Goal: Task Accomplishment & Management: Manage account settings

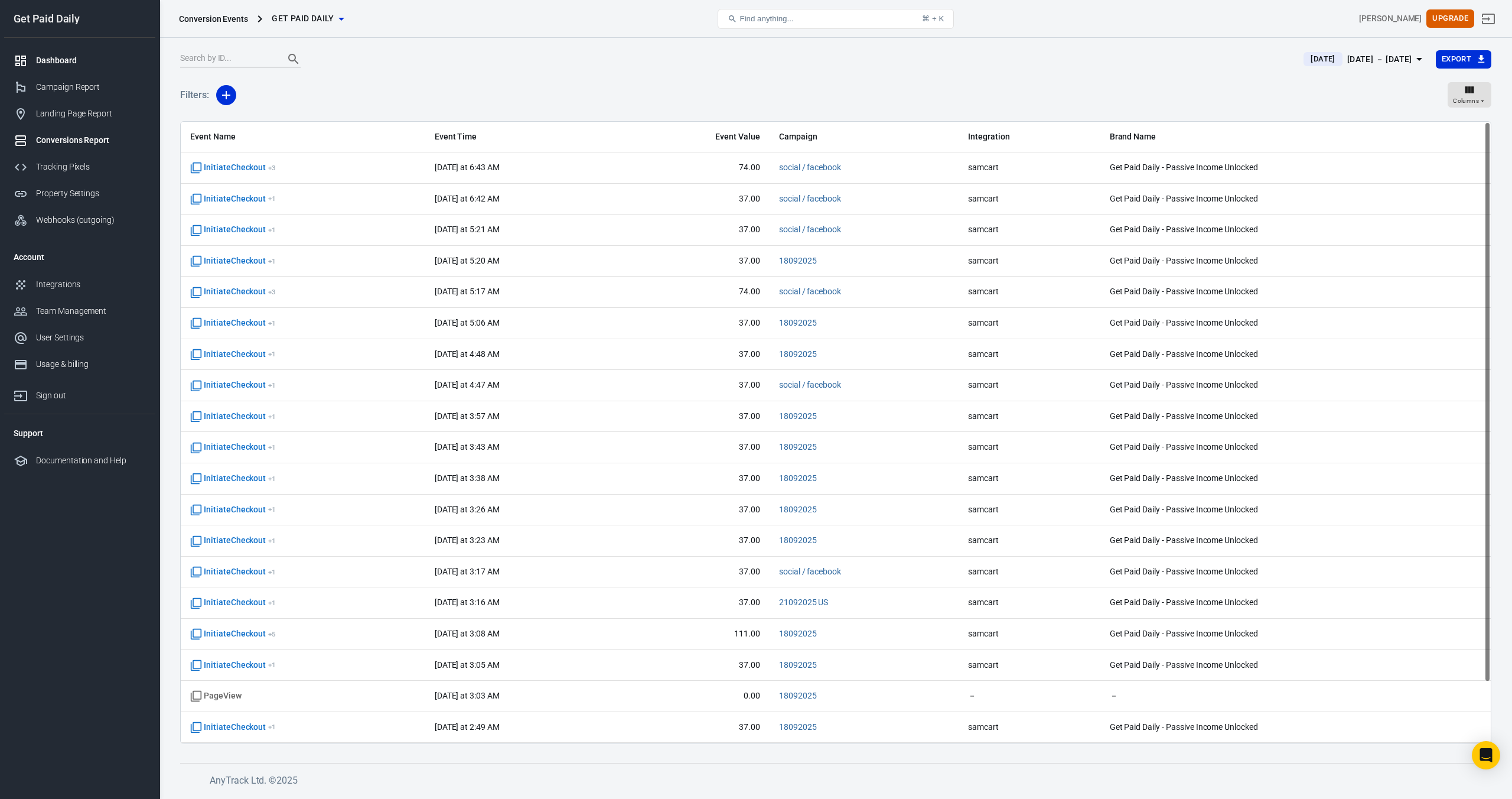
click at [42, 56] on div "Dashboard" at bounding box center [91, 60] width 110 height 12
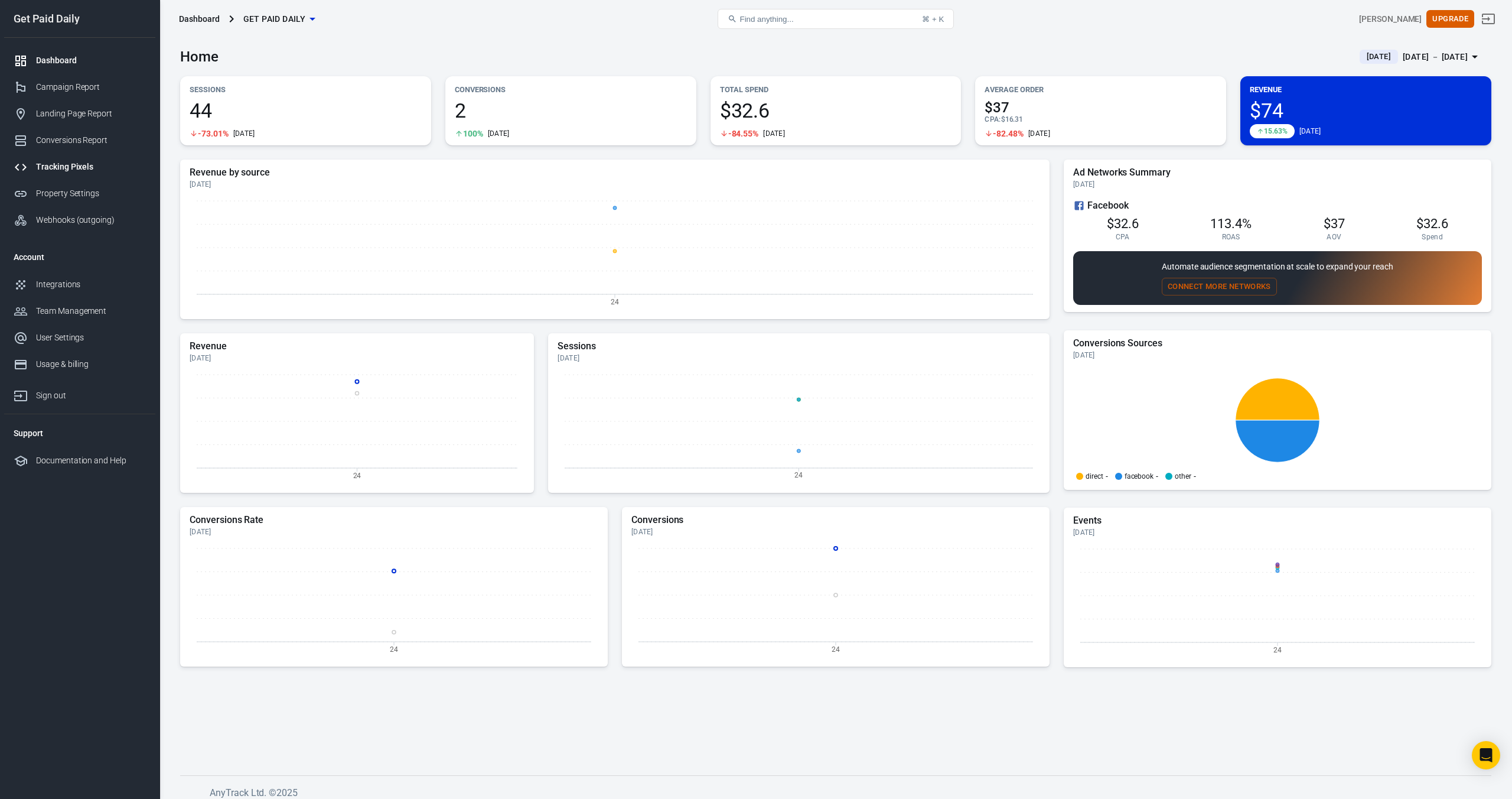
click at [49, 163] on div "Tracking Pixels" at bounding box center [91, 167] width 110 height 12
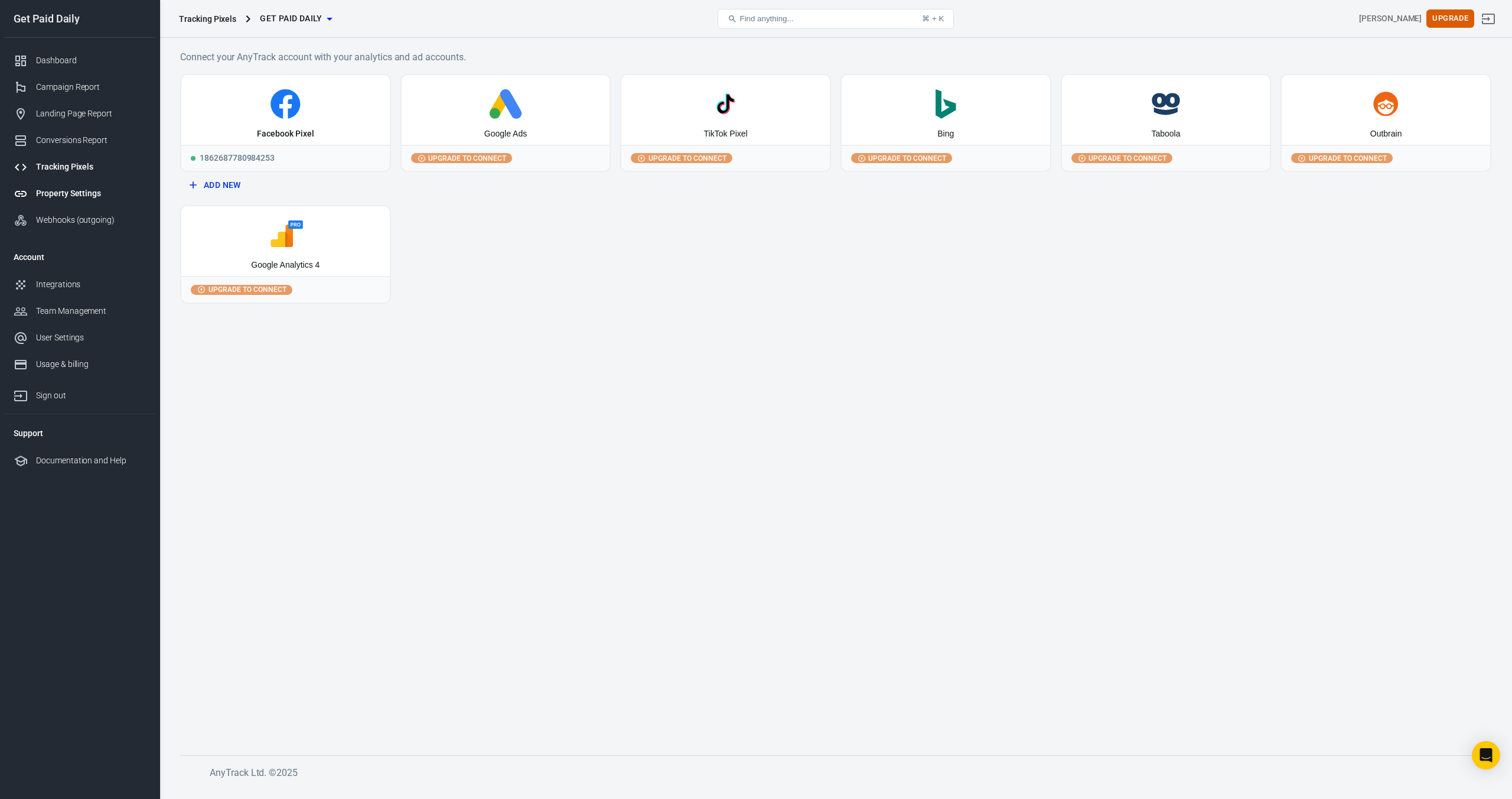
click at [49, 192] on div "Property Settings" at bounding box center [91, 194] width 110 height 12
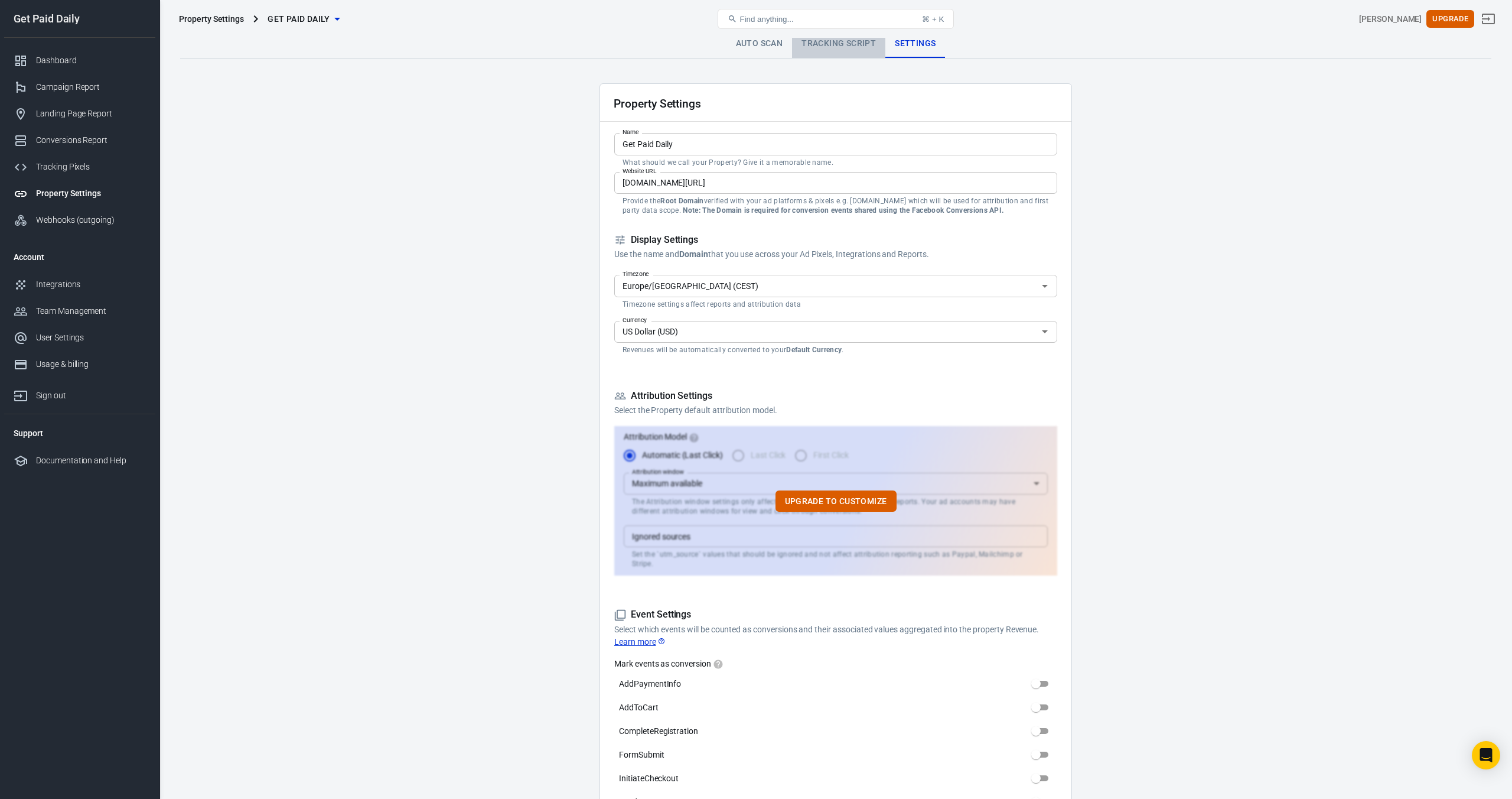
click at [827, 38] on link "Tracking Script" at bounding box center [839, 44] width 94 height 28
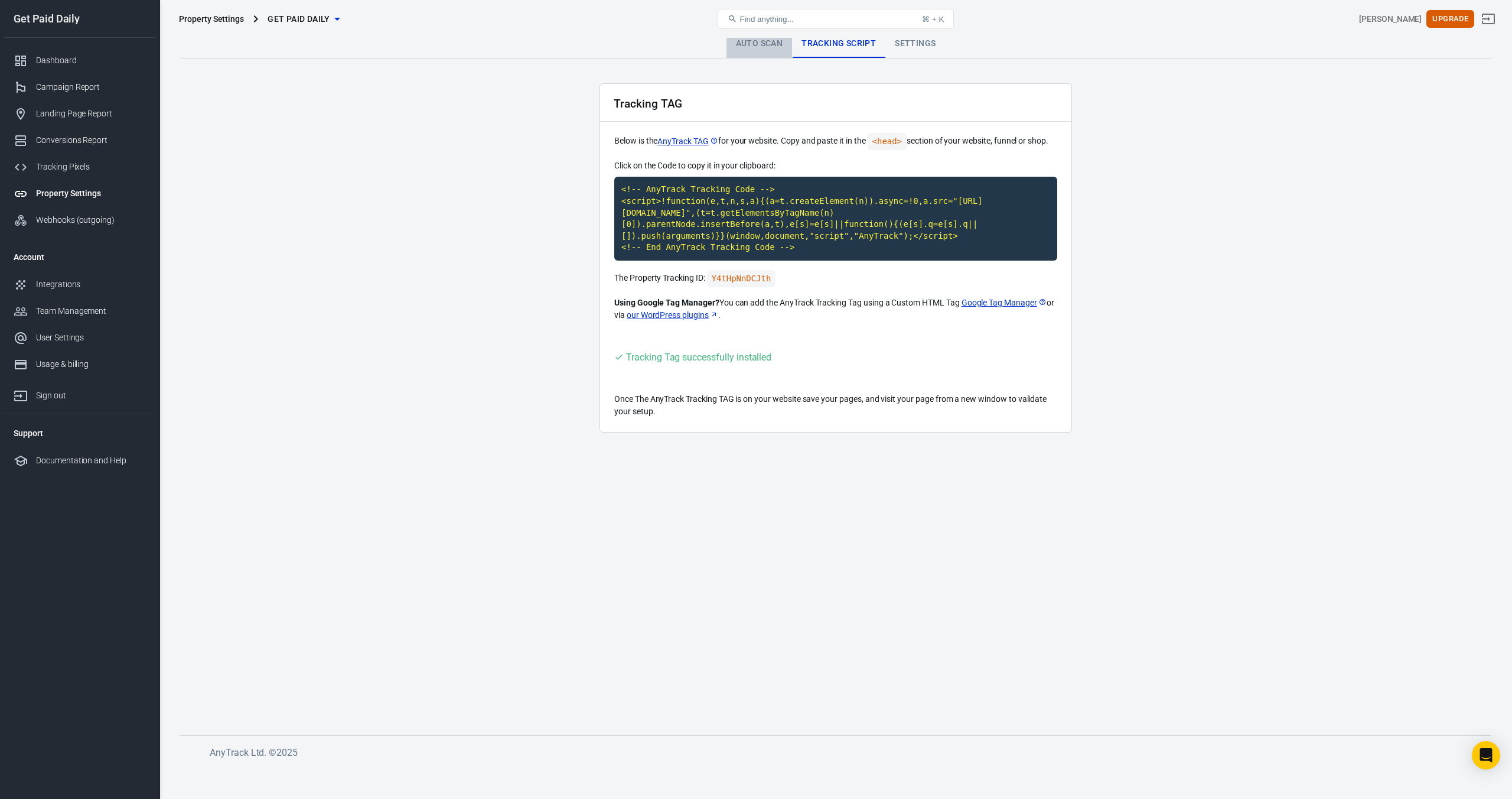
click at [743, 43] on link "Auto Scan" at bounding box center [759, 44] width 66 height 28
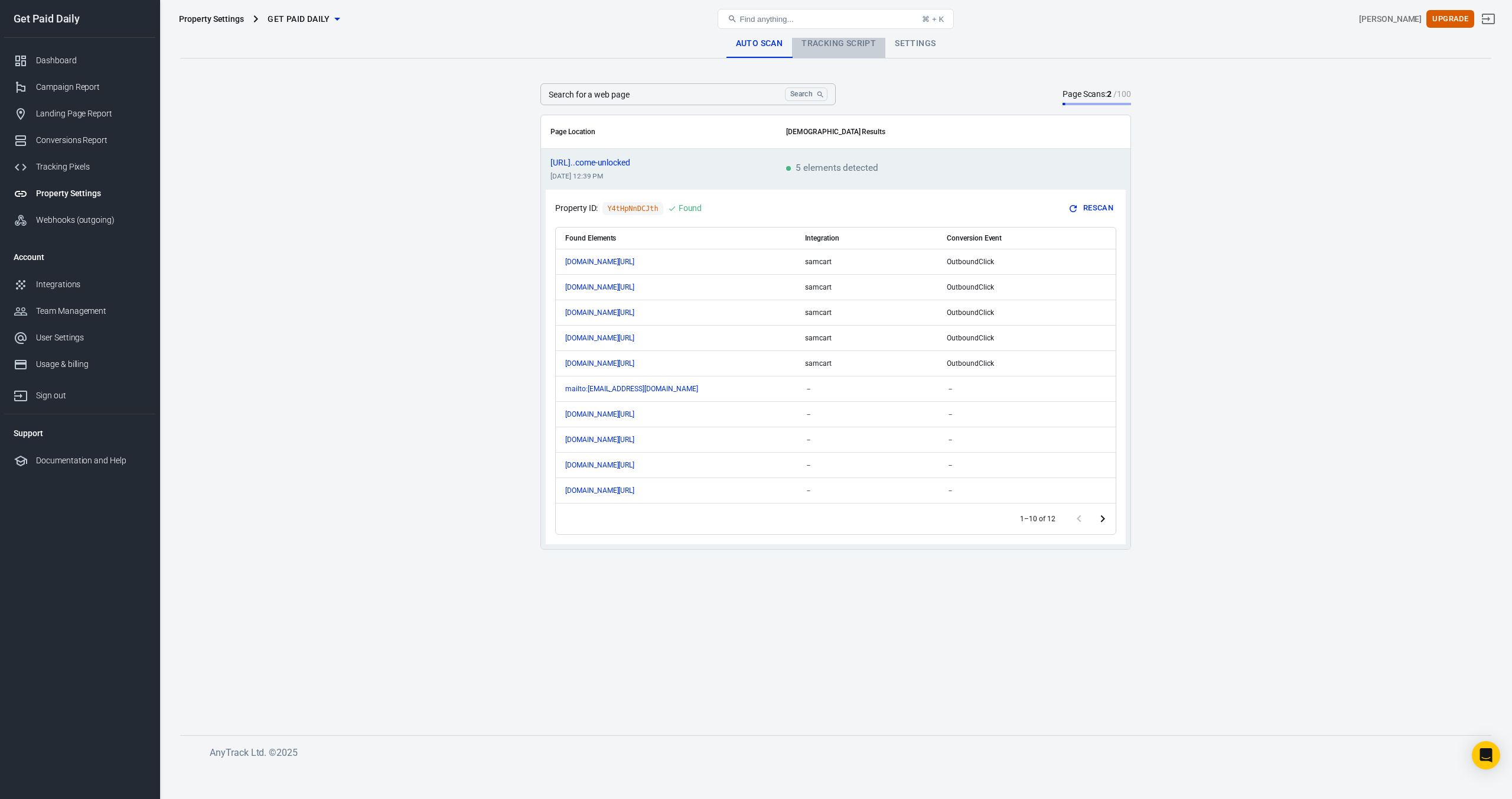
click at [841, 42] on link "Tracking Script" at bounding box center [839, 44] width 94 height 28
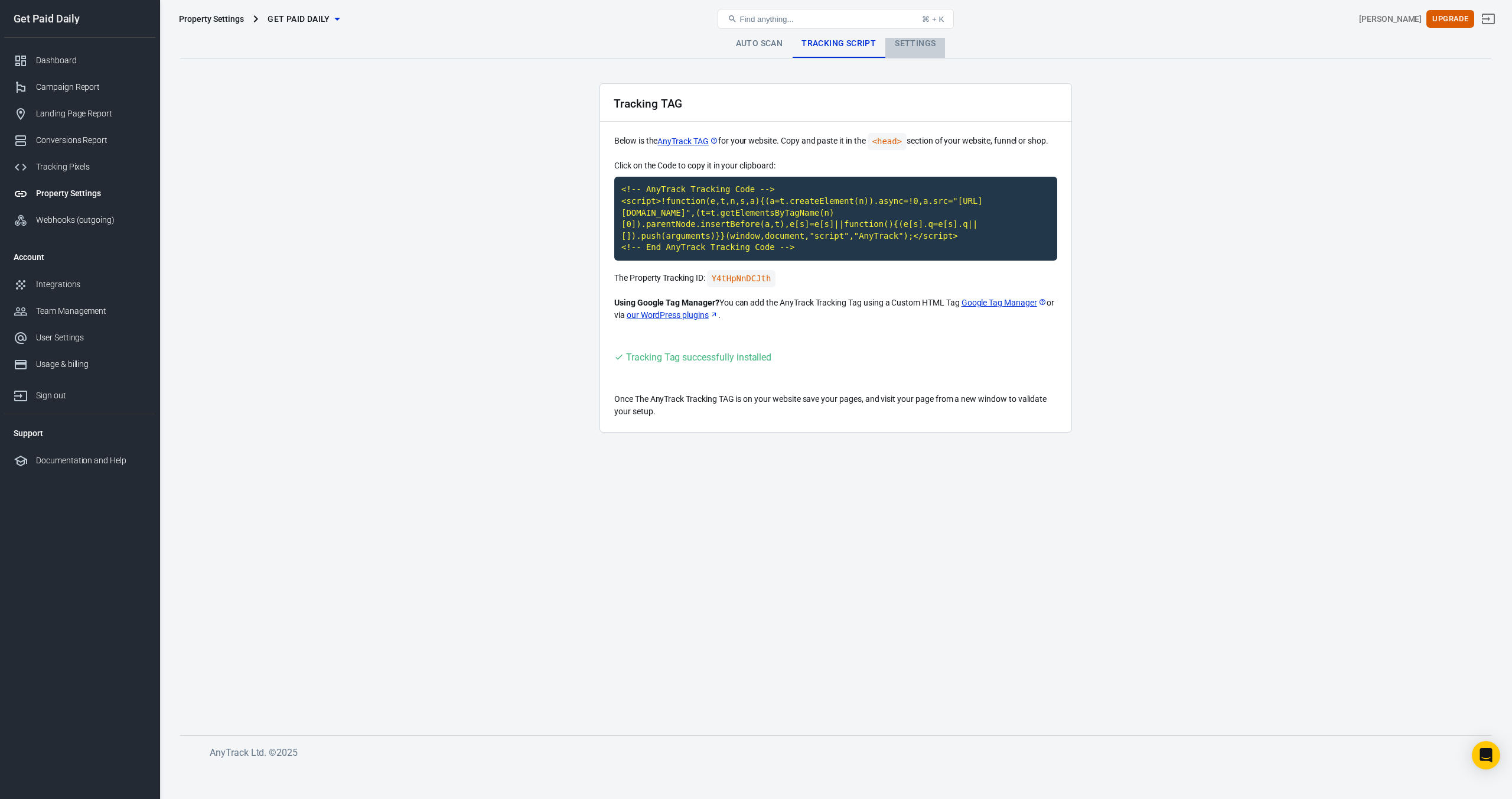
click at [923, 42] on link "Settings" at bounding box center [915, 44] width 60 height 28
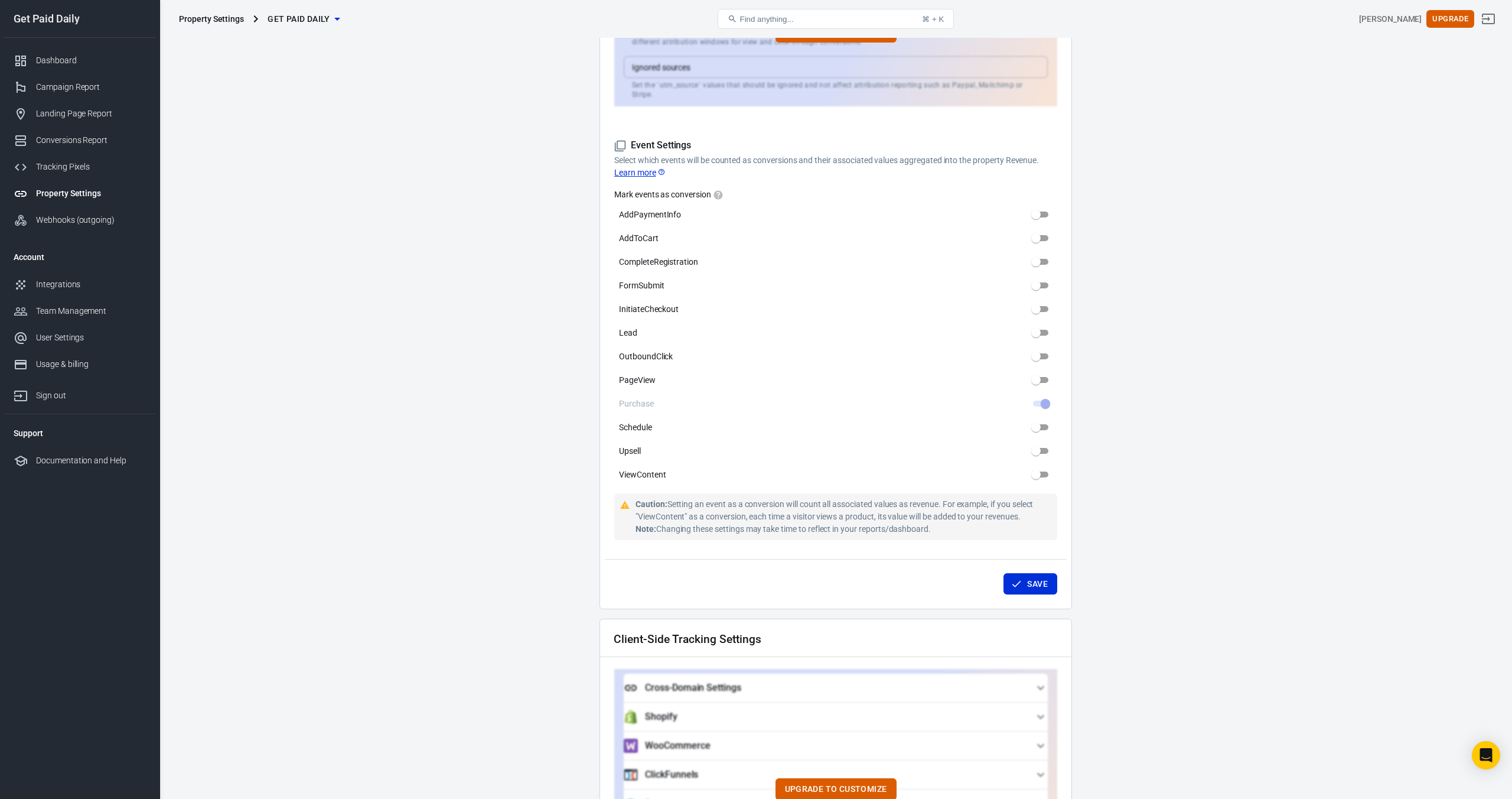
scroll to position [471, 0]
click at [1040, 400] on span at bounding box center [1041, 403] width 15 height 6
click at [1039, 400] on span at bounding box center [1041, 403] width 15 height 6
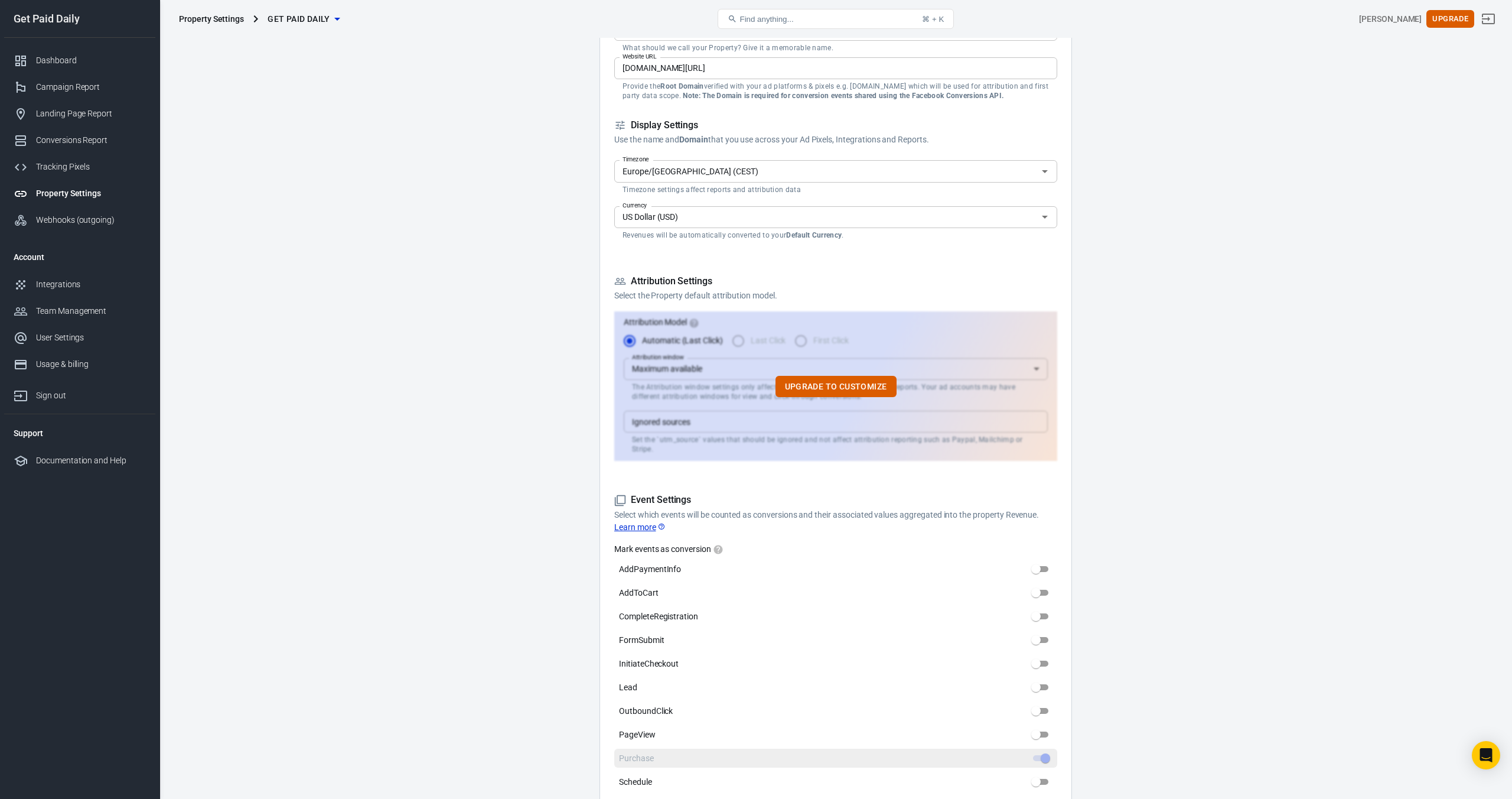
scroll to position [0, 0]
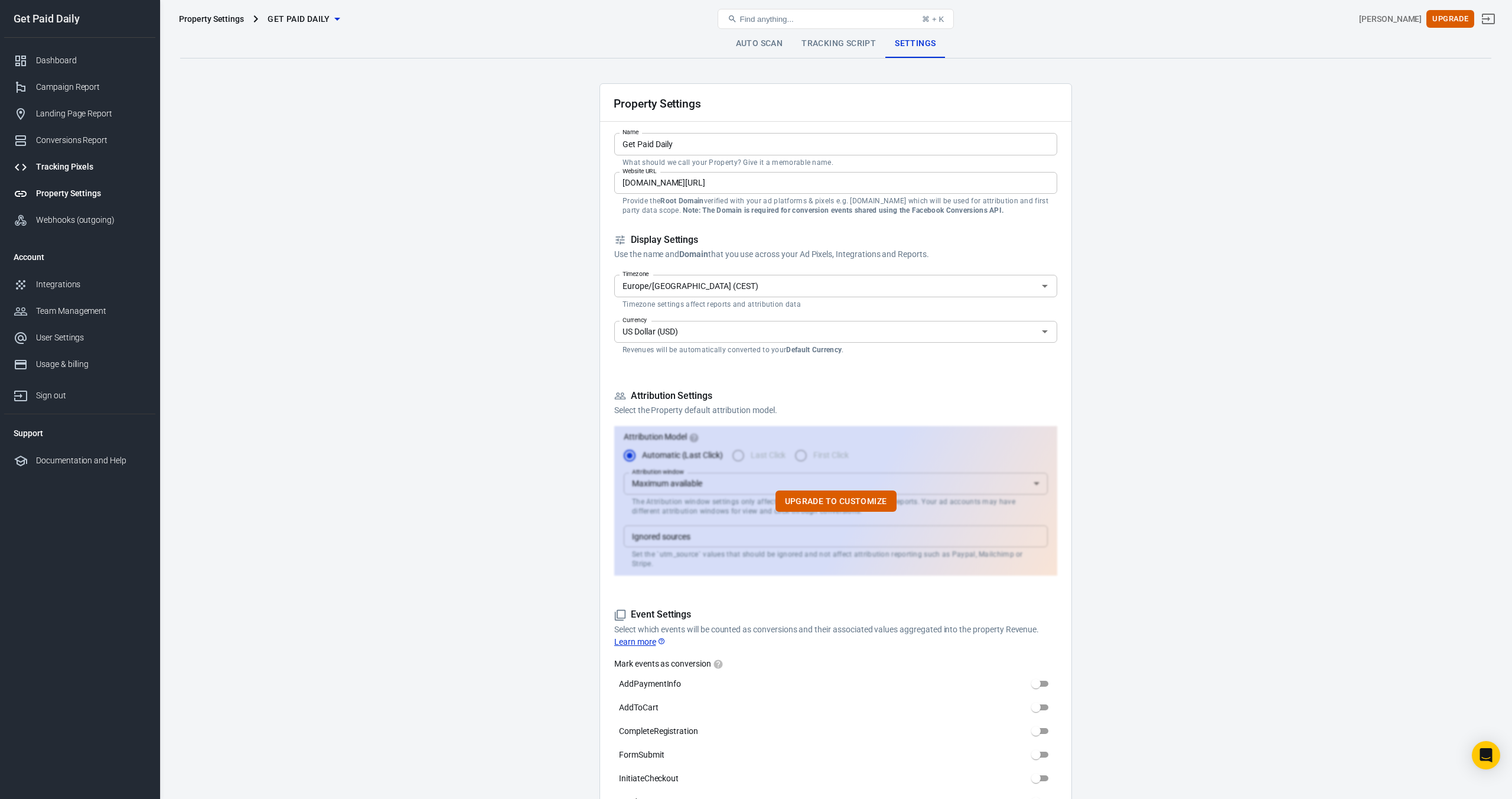
click at [50, 165] on div "Tracking Pixels" at bounding box center [91, 167] width 110 height 12
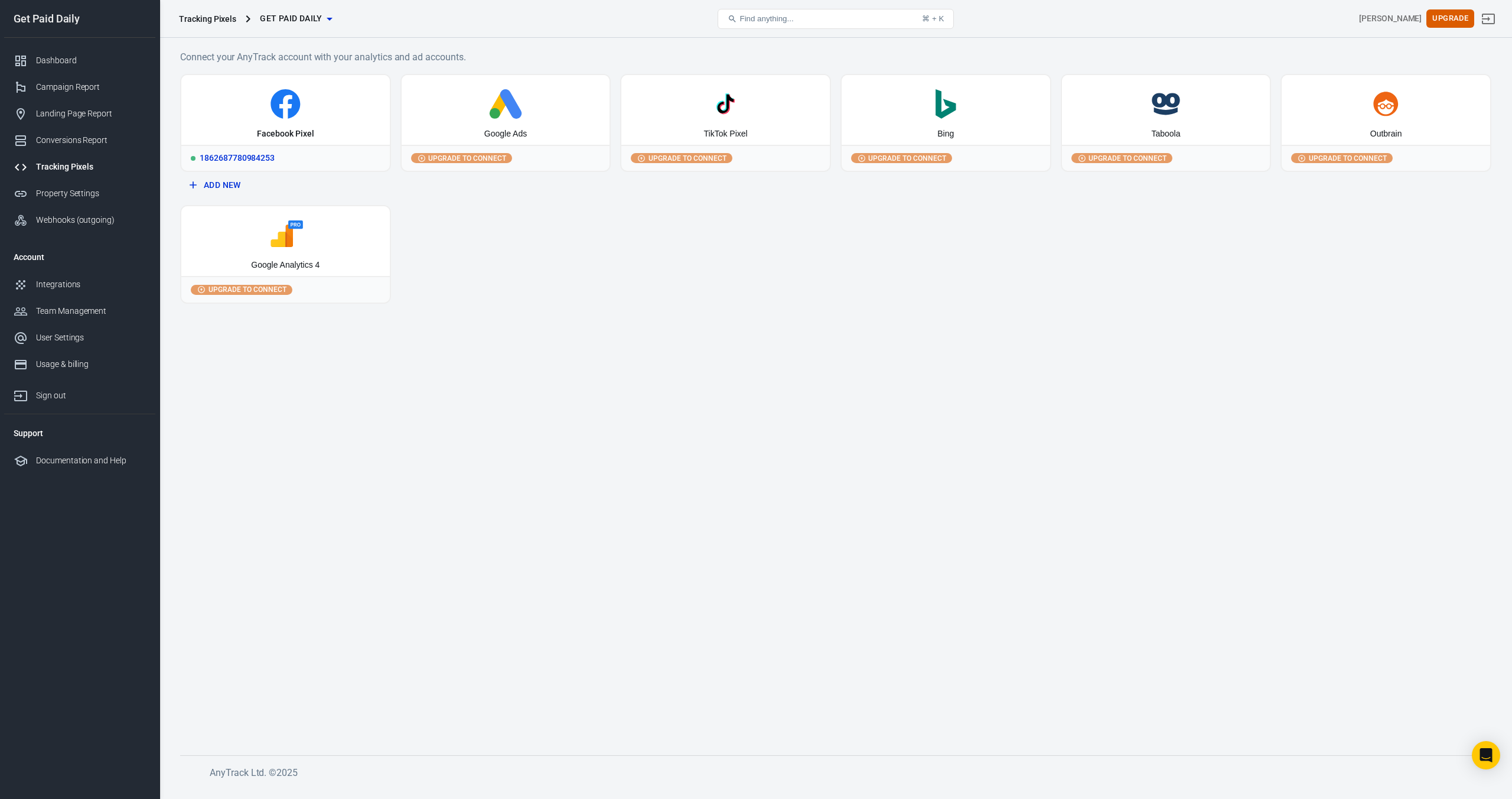
click at [287, 157] on div "1862687780984253" at bounding box center [285, 158] width 209 height 26
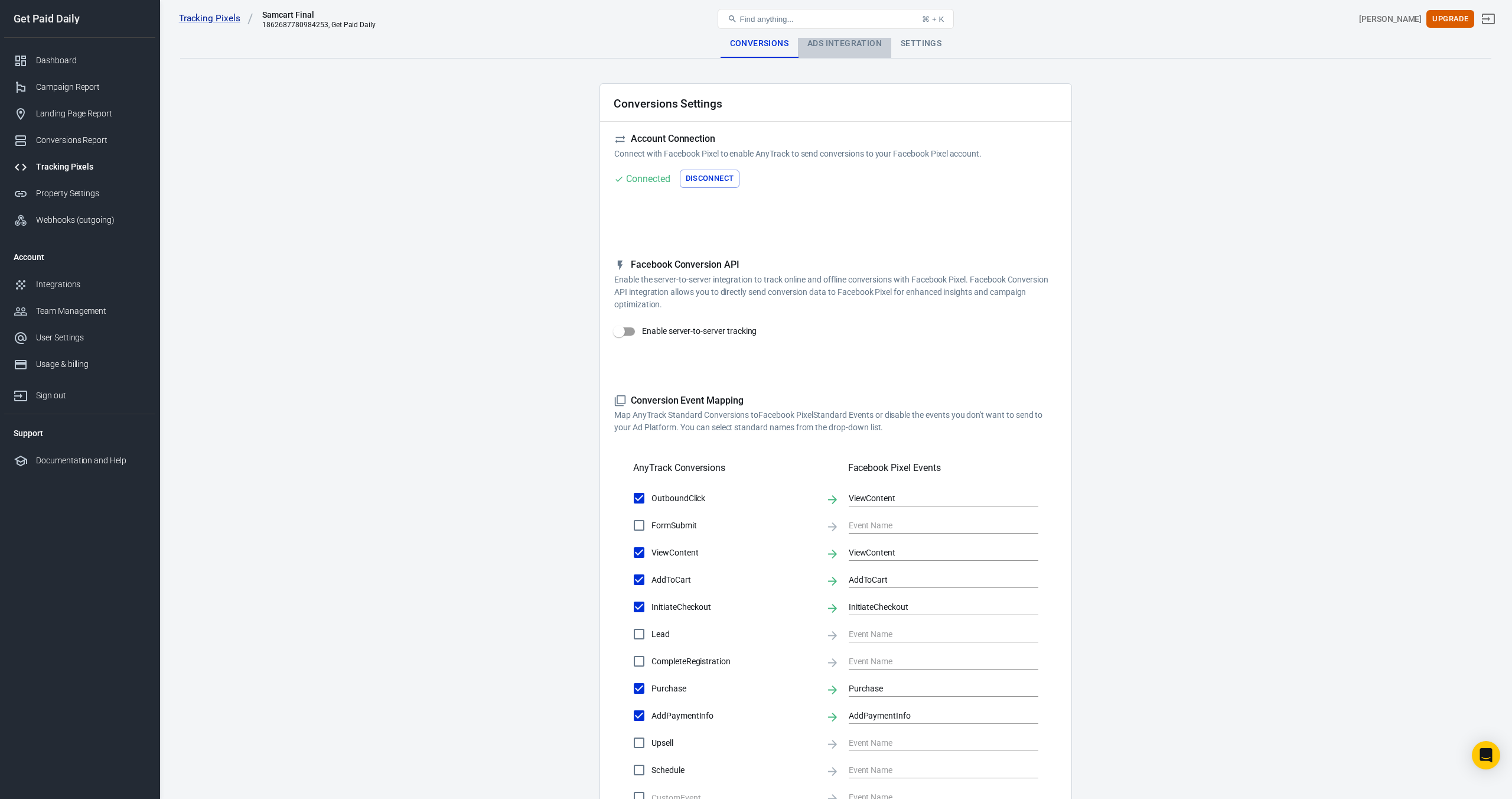
click at [830, 44] on div "Ads Integration" at bounding box center [844, 44] width 94 height 28
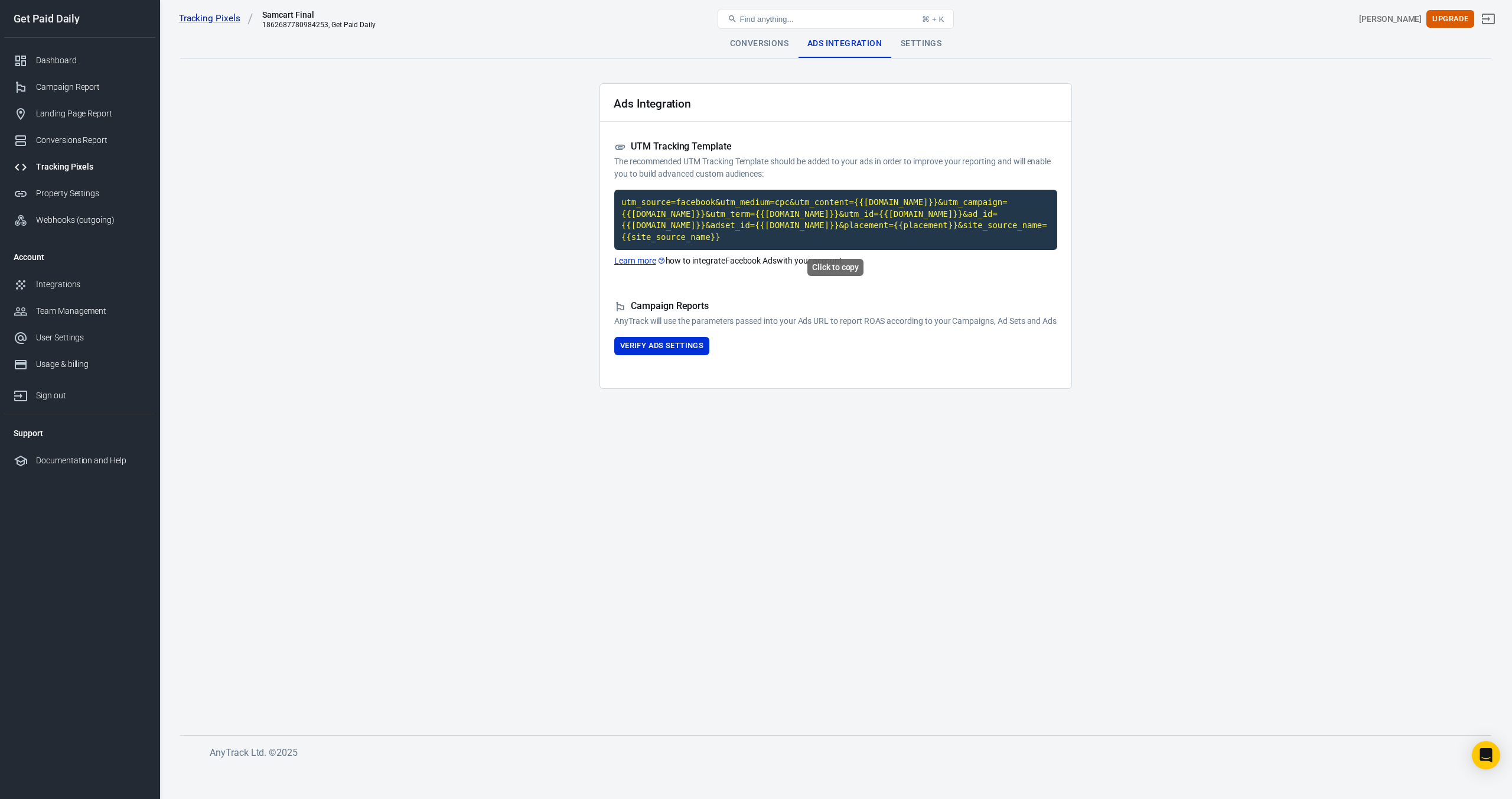
click at [704, 235] on code "utm_source=facebook&utm_medium=cpc&utm_content={{[DOMAIN_NAME]}}&utm_campaign={…" at bounding box center [835, 219] width 443 height 60
click at [904, 42] on div "Settings" at bounding box center [921, 44] width 60 height 28
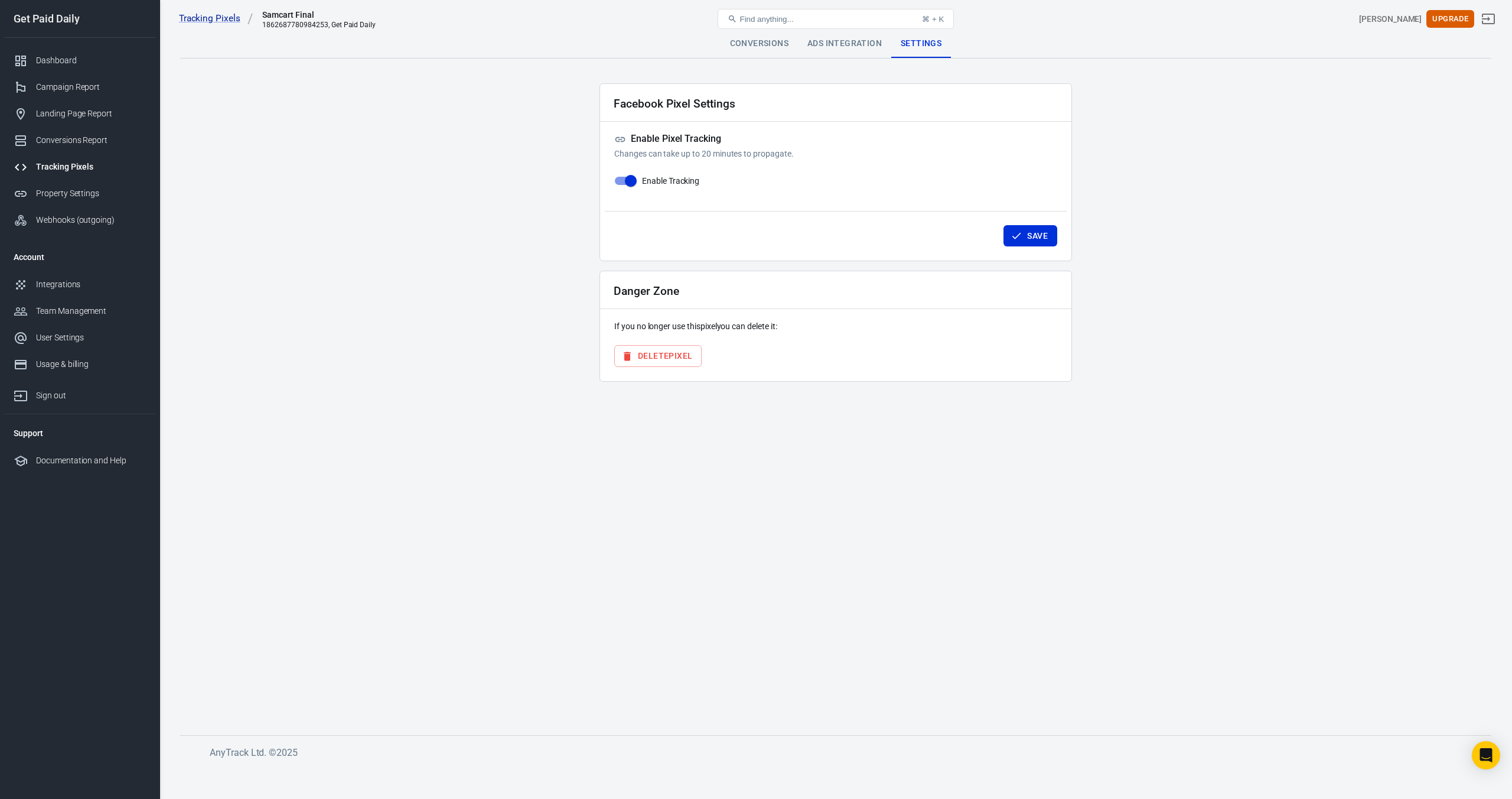
click at [745, 50] on div "Conversions" at bounding box center [760, 44] width 78 height 28
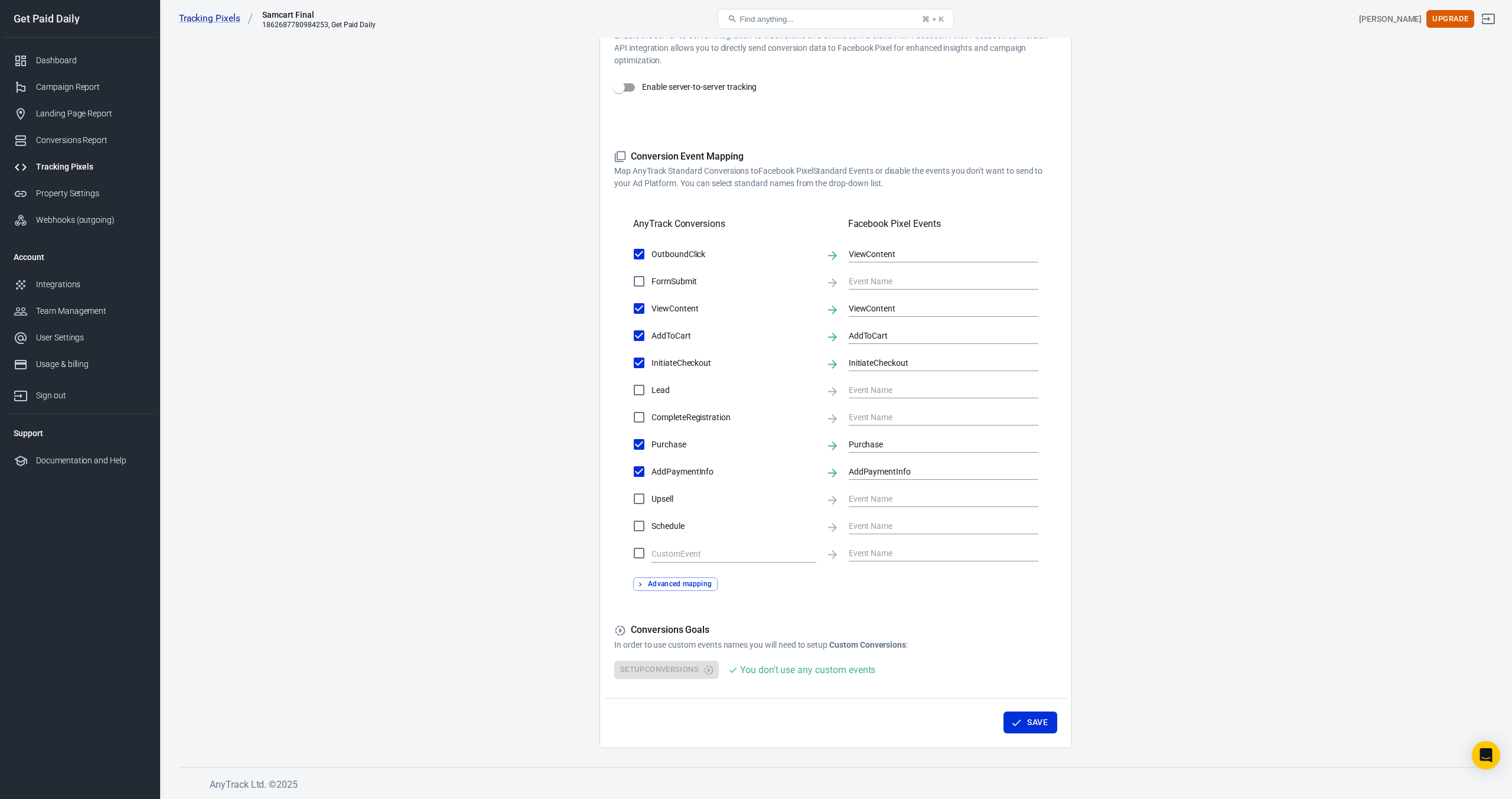
scroll to position [245, 0]
click at [876, 260] on input "ViewContent" at bounding box center [935, 253] width 172 height 15
click at [1286, 274] on main "Conversions Ads Integration Settings Conversions Settings Account Connection Co…" at bounding box center [836, 267] width 1311 height 963
click at [57, 137] on div "Conversions Report" at bounding box center [91, 140] width 110 height 12
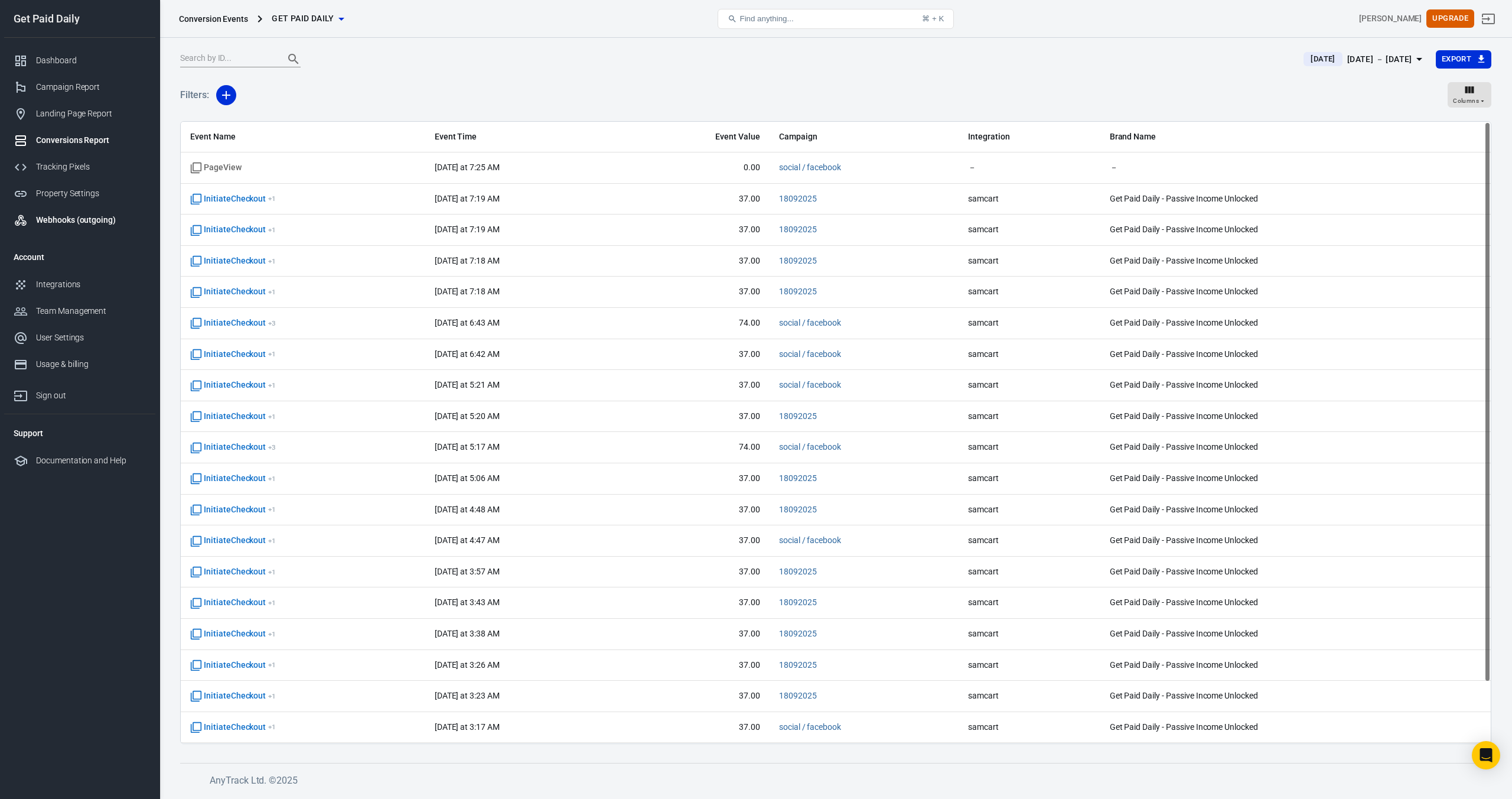
click at [86, 225] on div "Webhooks (outgoing)" at bounding box center [91, 220] width 110 height 12
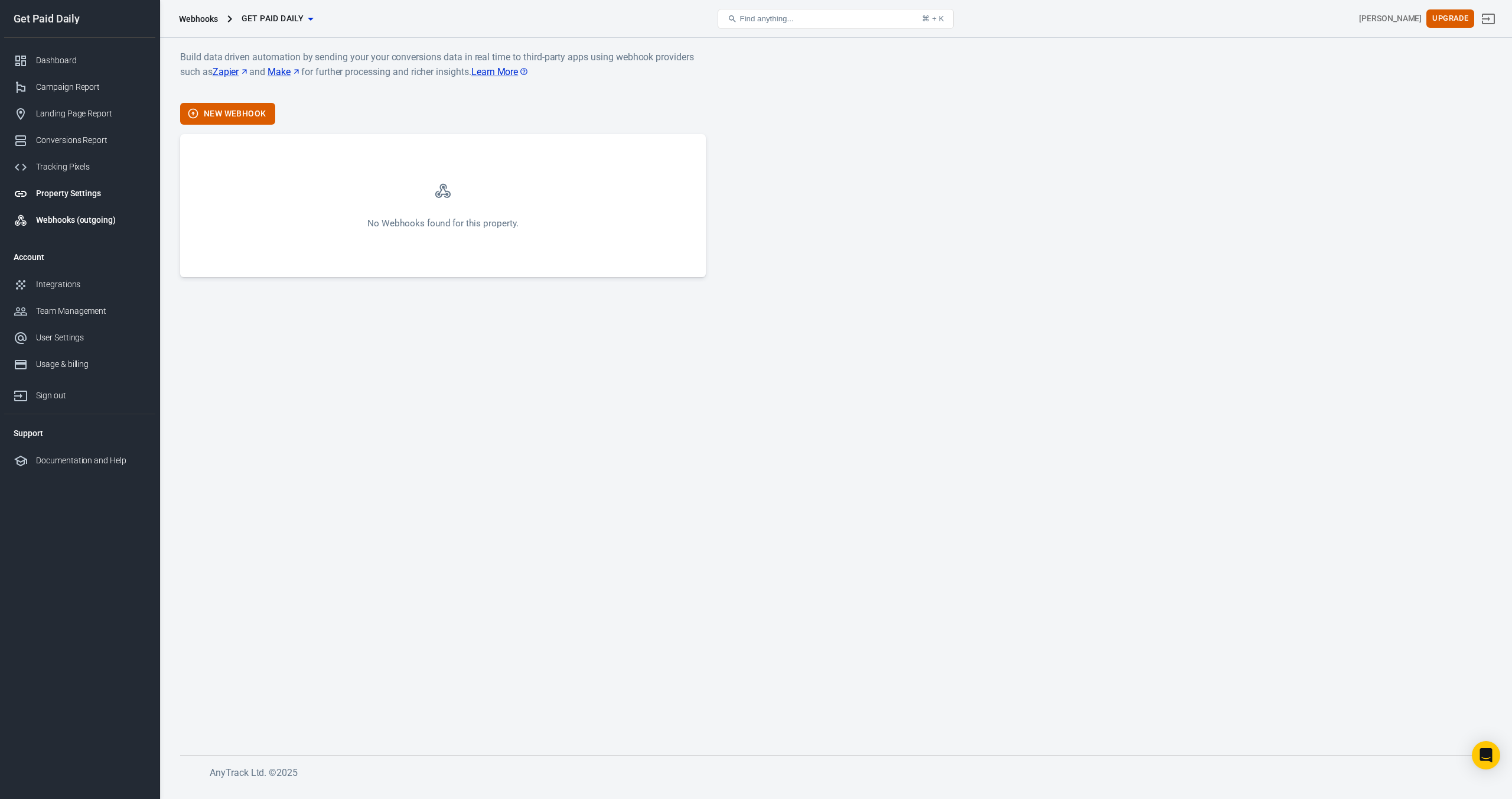
click at [81, 194] on div "Property Settings" at bounding box center [91, 194] width 110 height 12
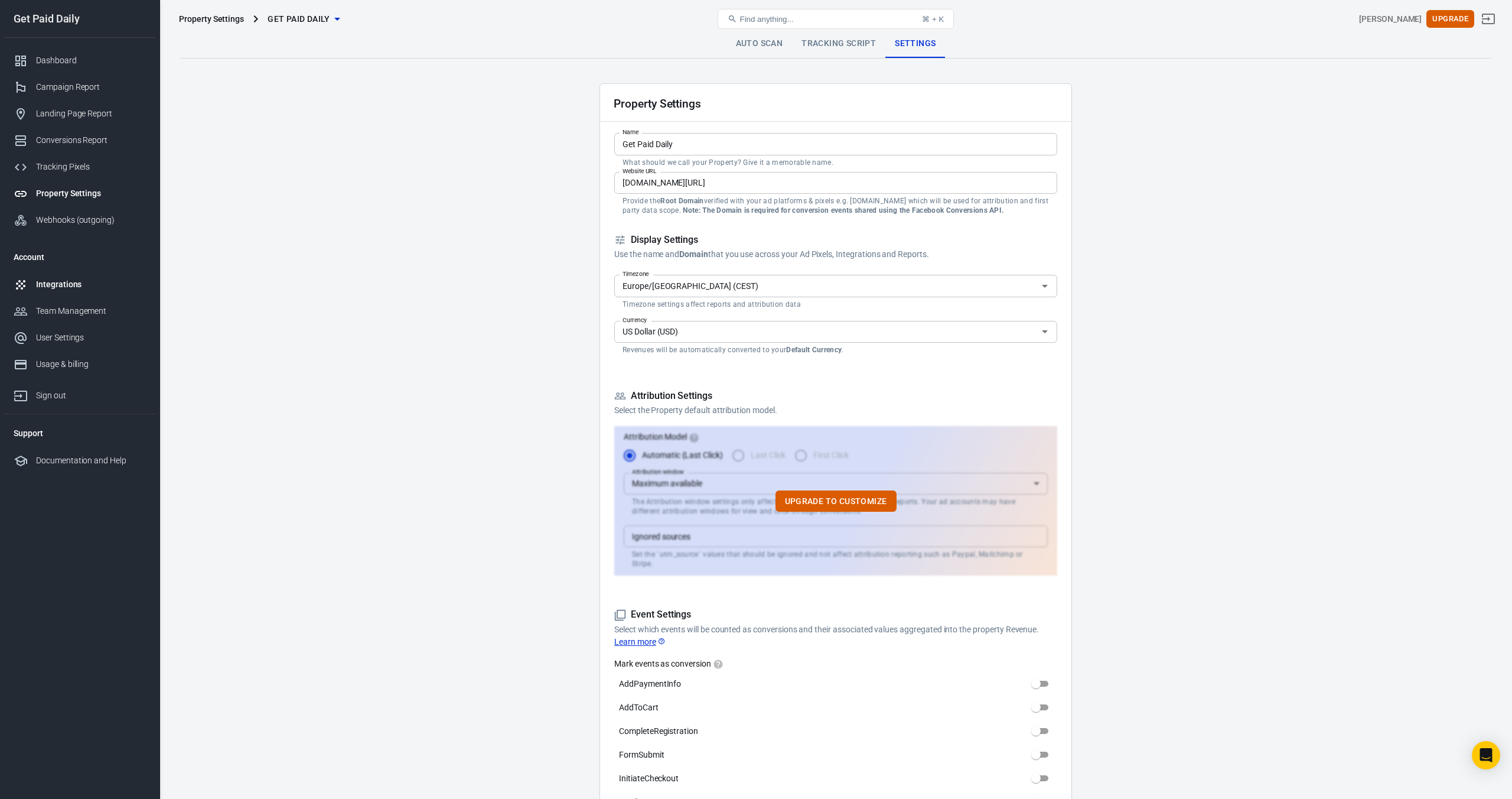
click at [38, 288] on div "Integrations" at bounding box center [91, 285] width 110 height 12
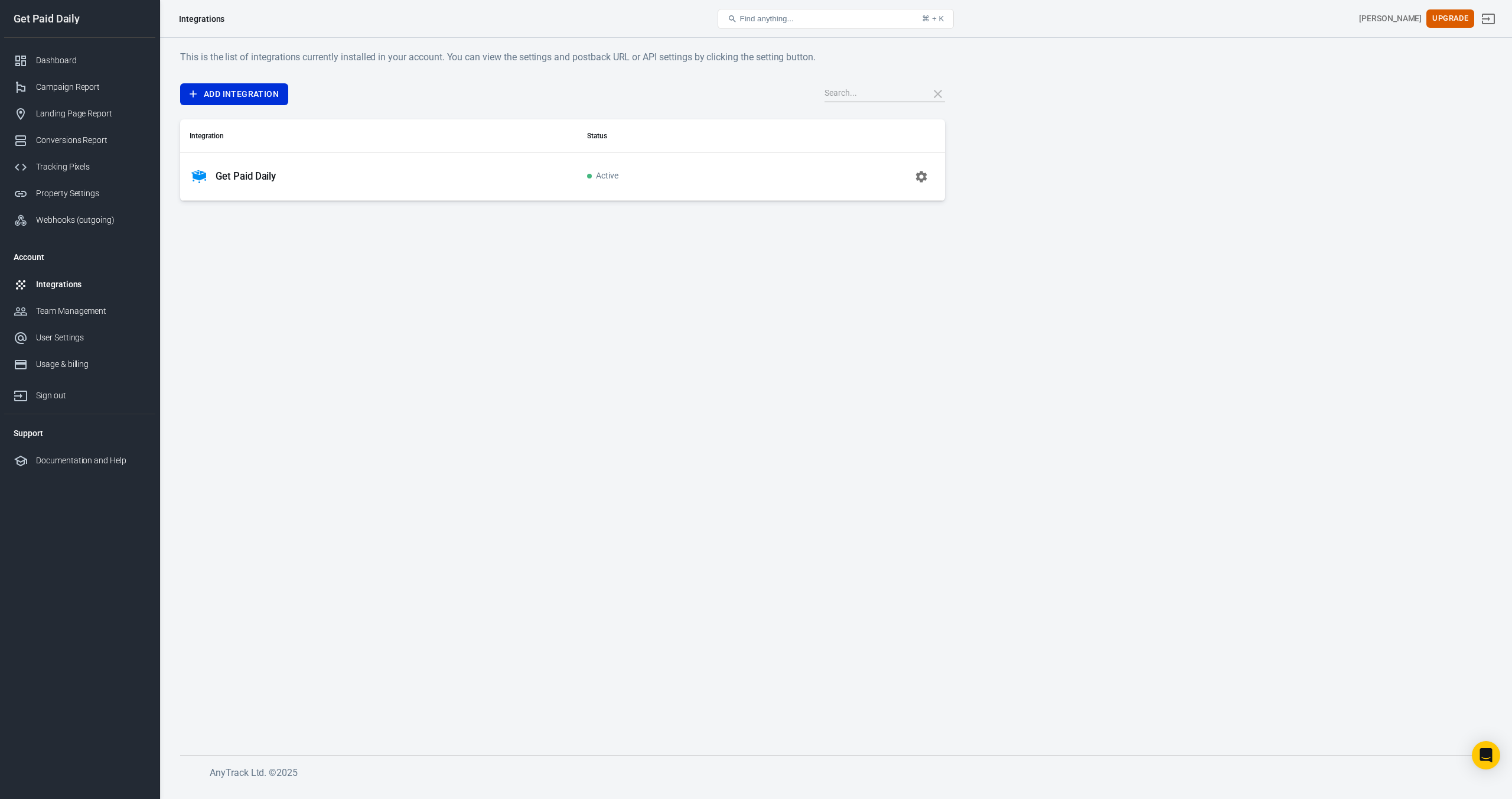
click at [243, 174] on p "Get Paid Daily" at bounding box center [246, 176] width 60 height 12
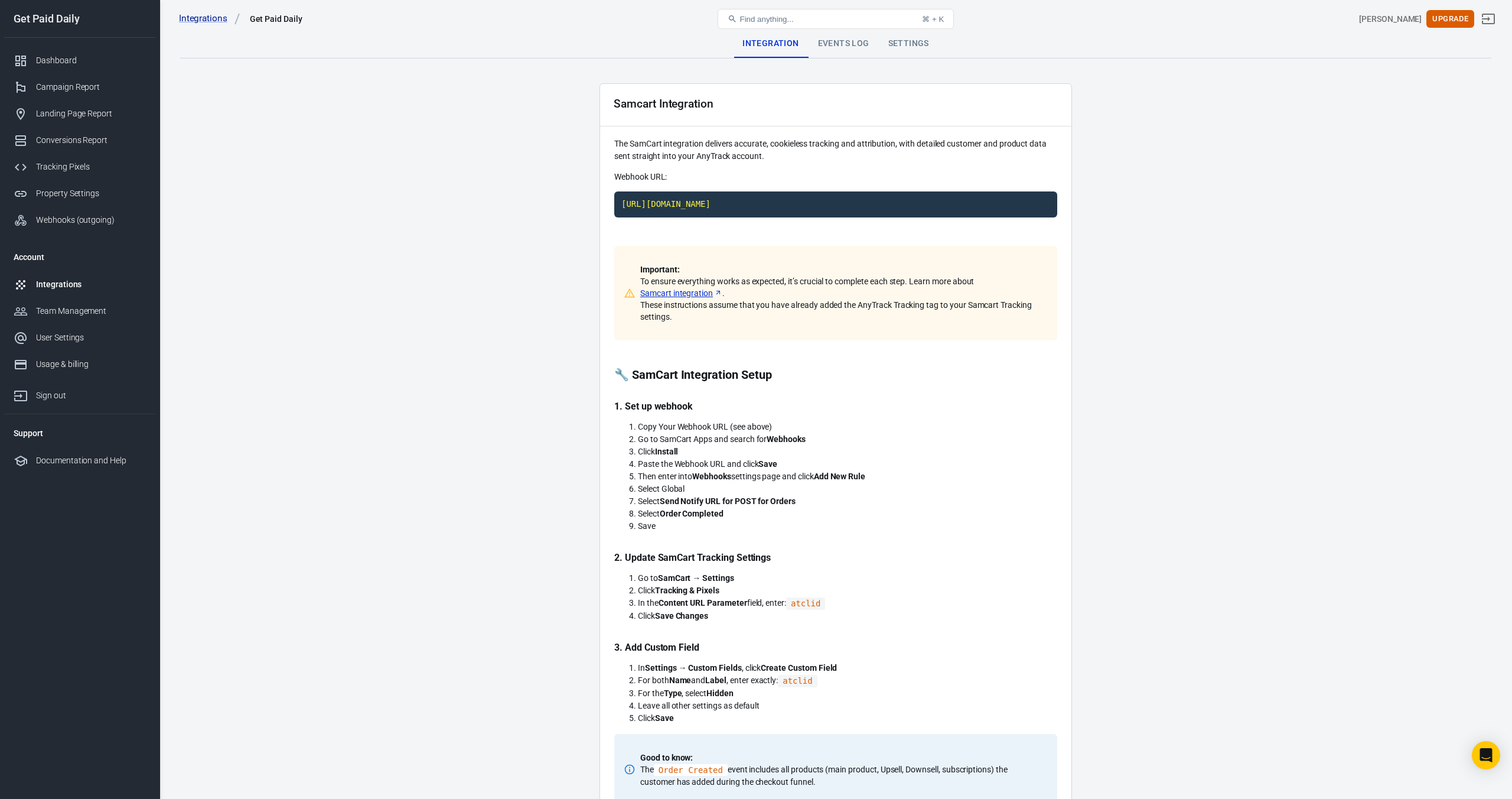
click at [829, 47] on div "Events Log" at bounding box center [843, 44] width 70 height 28
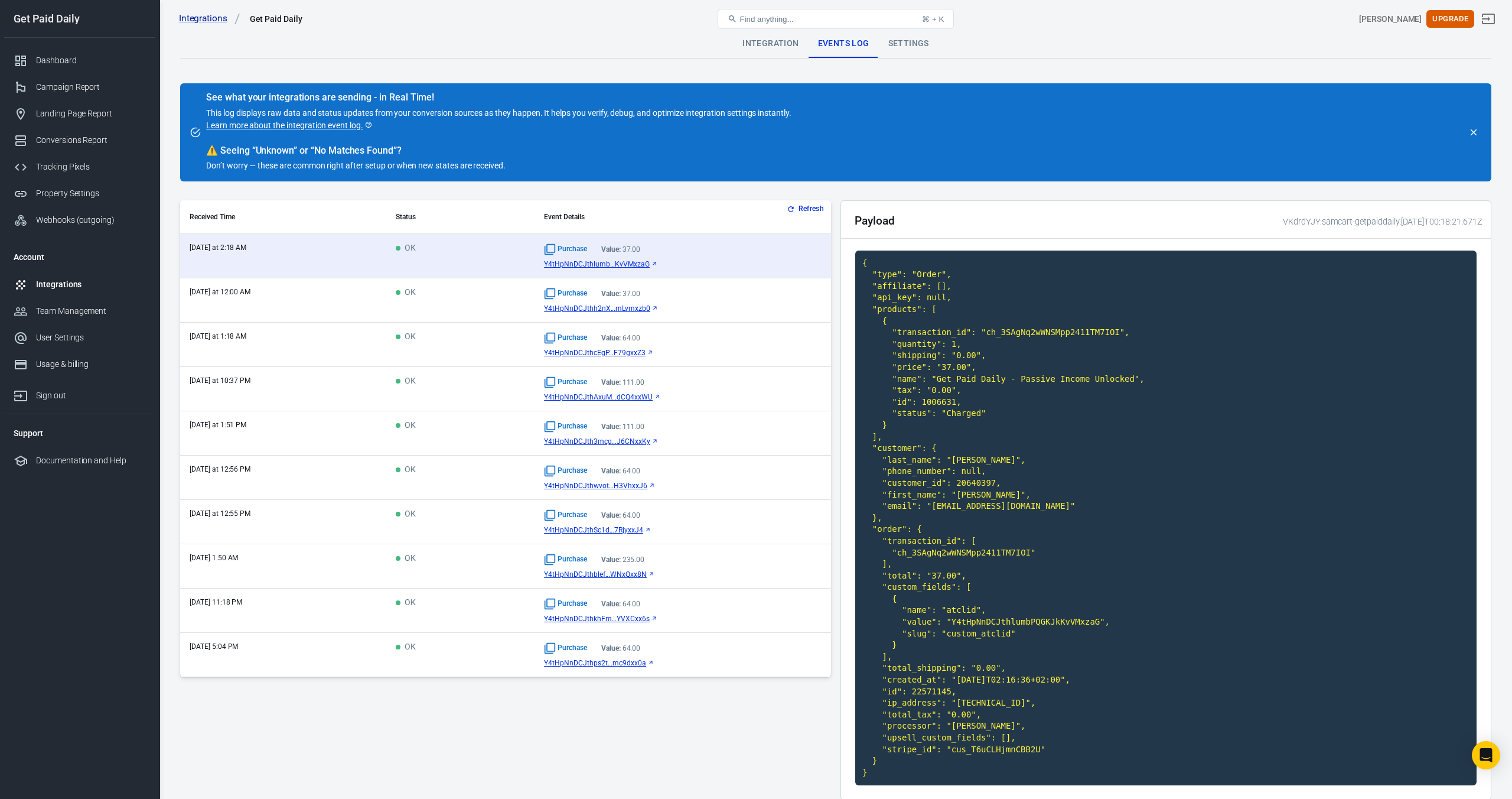
click at [908, 42] on div "Settings" at bounding box center [909, 44] width 60 height 28
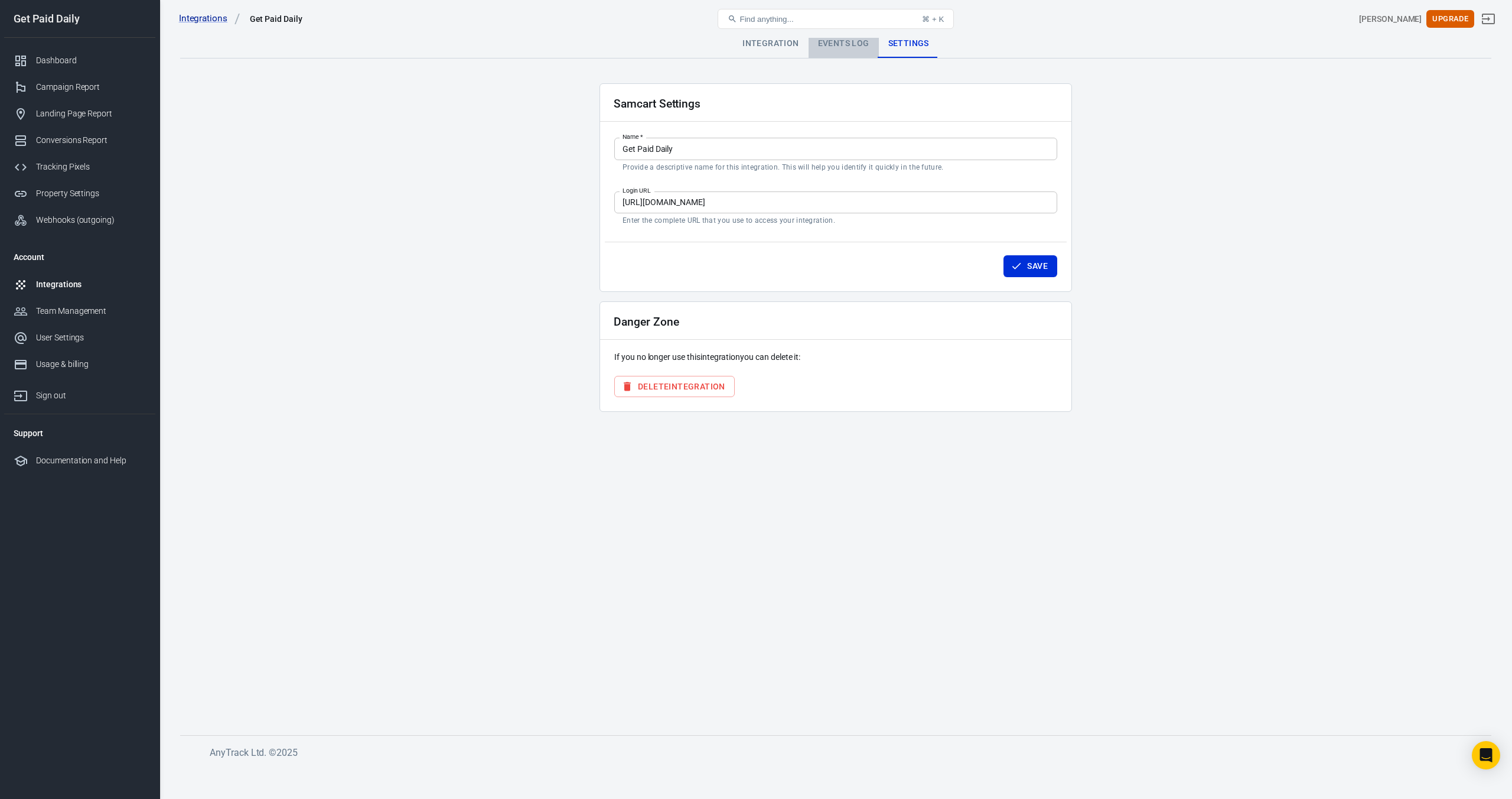
click at [847, 48] on div "Events Log" at bounding box center [843, 44] width 70 height 28
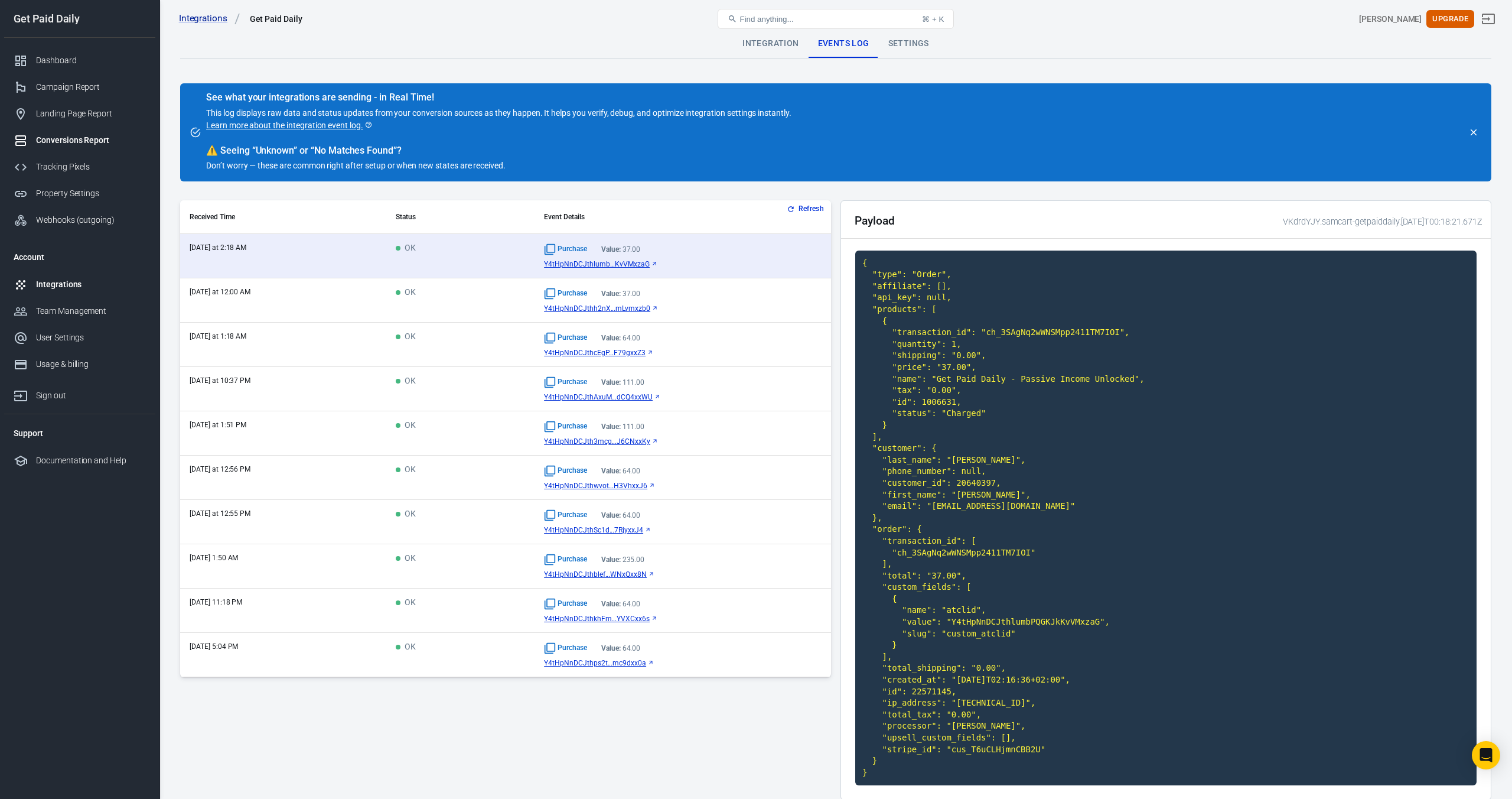
click at [75, 146] on link "Conversions Report" at bounding box center [80, 140] width 151 height 26
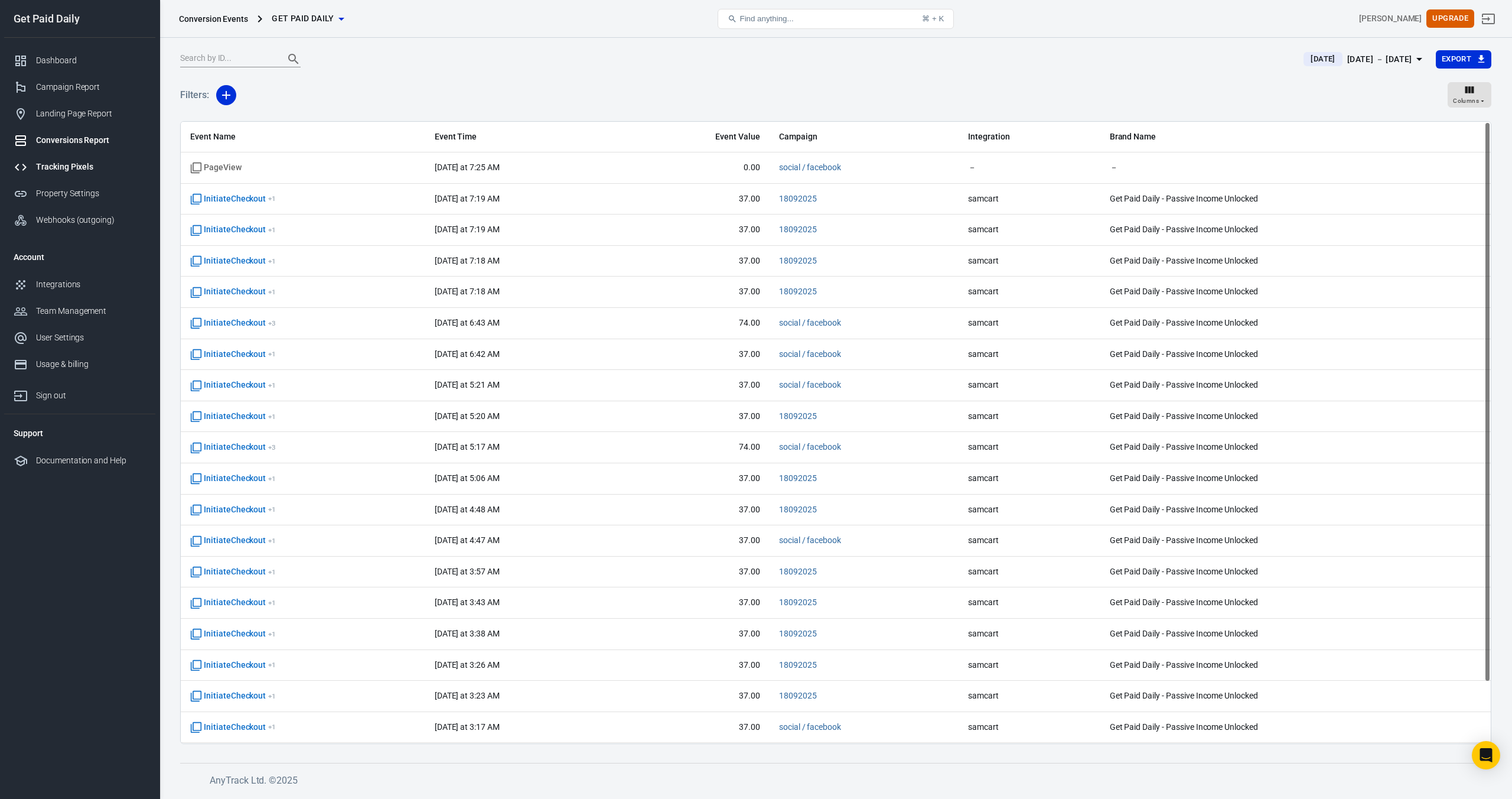
click at [73, 173] on link "Tracking Pixels" at bounding box center [80, 167] width 151 height 26
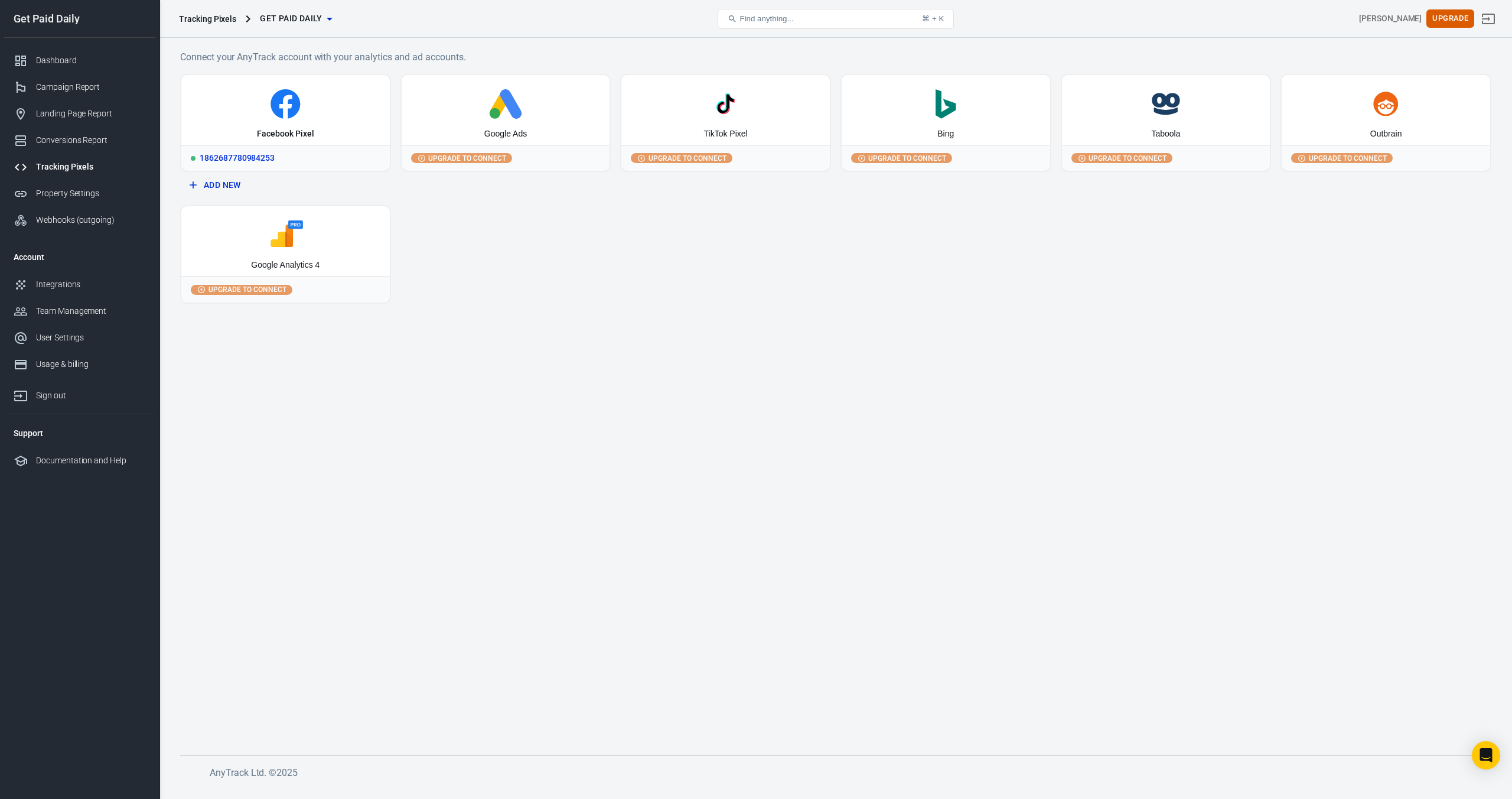
click at [312, 95] on icon at bounding box center [285, 104] width 199 height 30
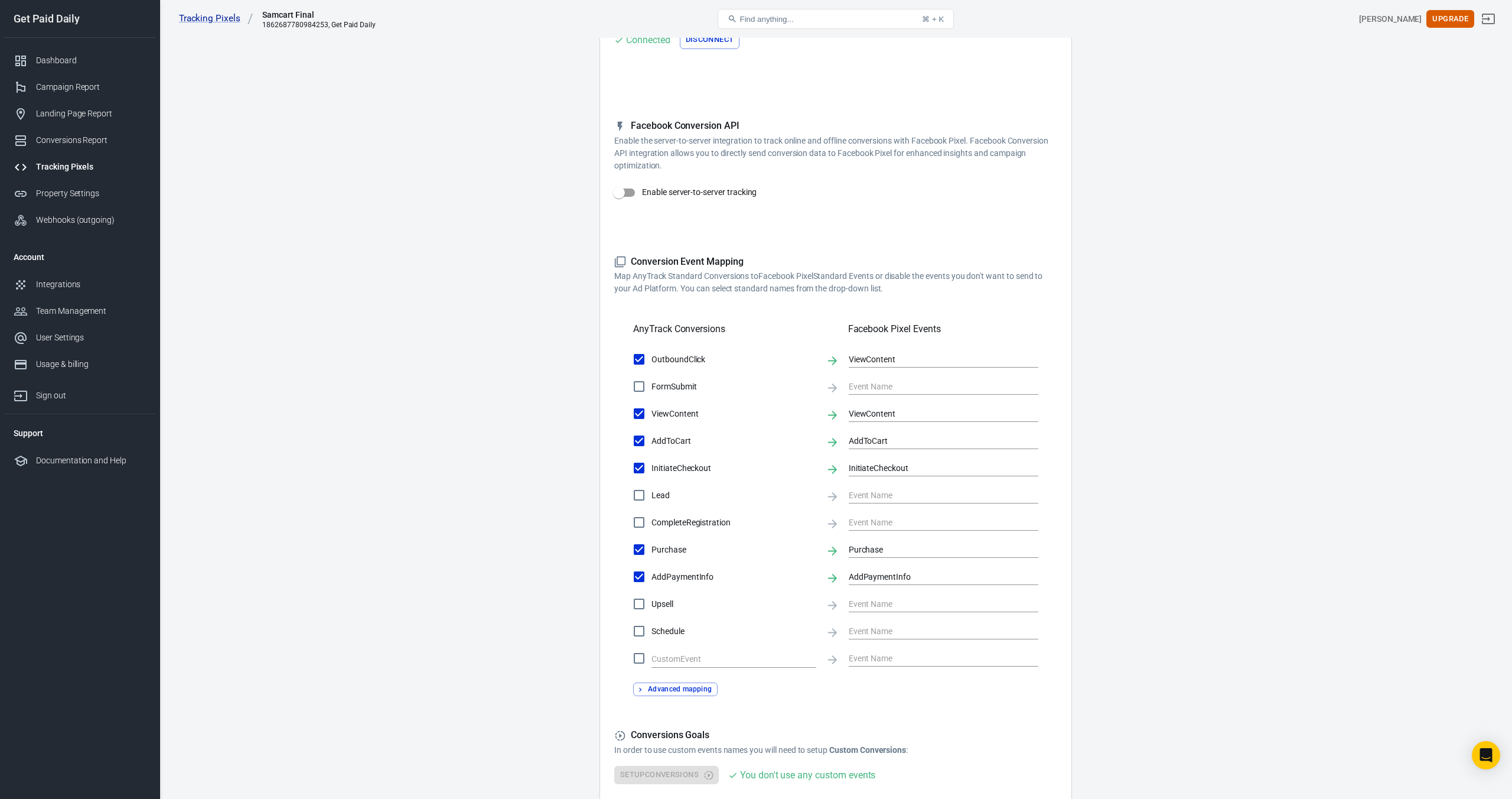
scroll to position [141, 0]
click at [632, 190] on input "Enable server-to-server tracking" at bounding box center [619, 190] width 67 height 22
checkbox input "false"
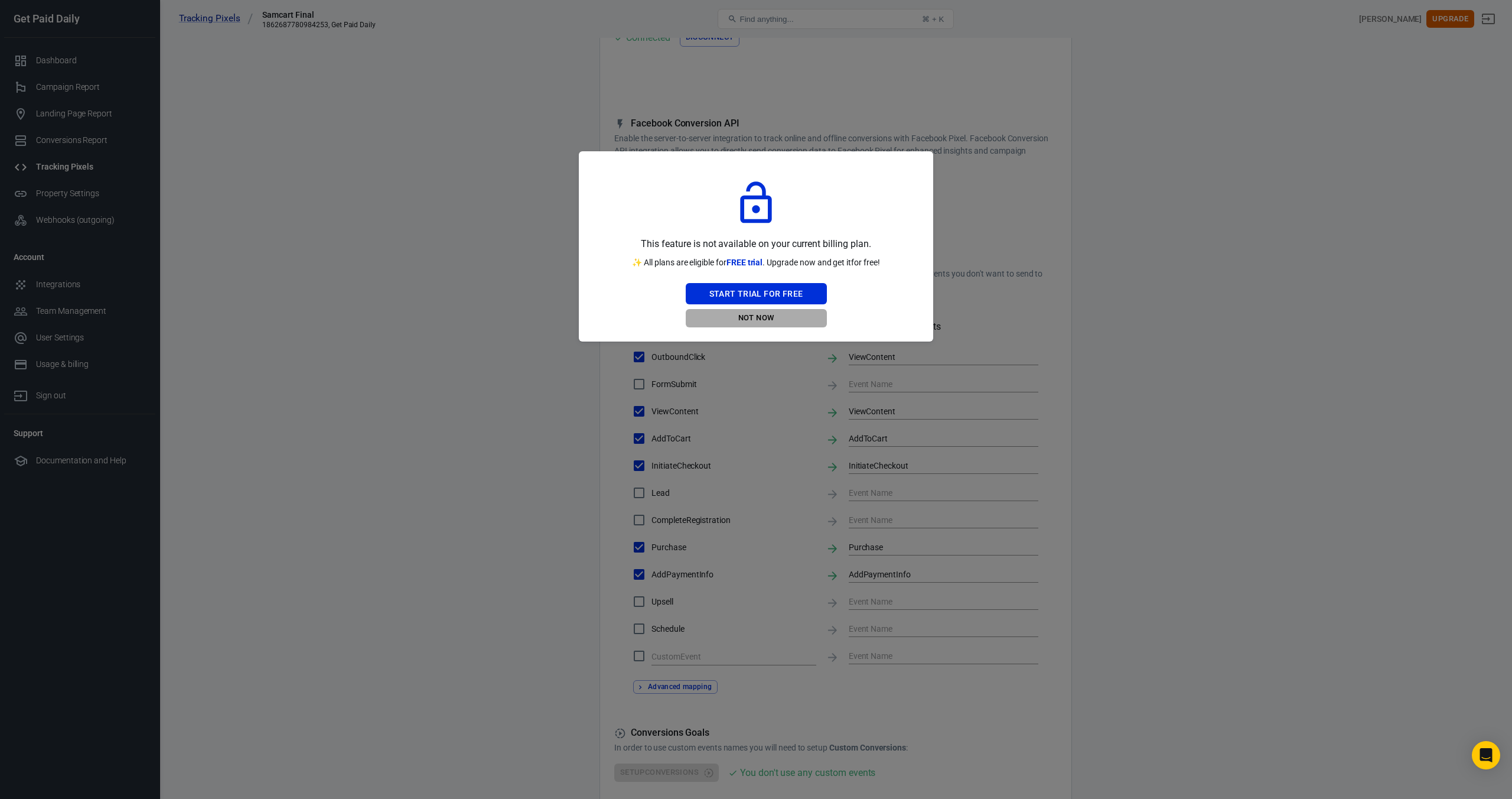
click at [756, 321] on button "Not Now" at bounding box center [756, 318] width 141 height 18
